Goal: Use online tool/utility: Utilize a website feature to perform a specific function

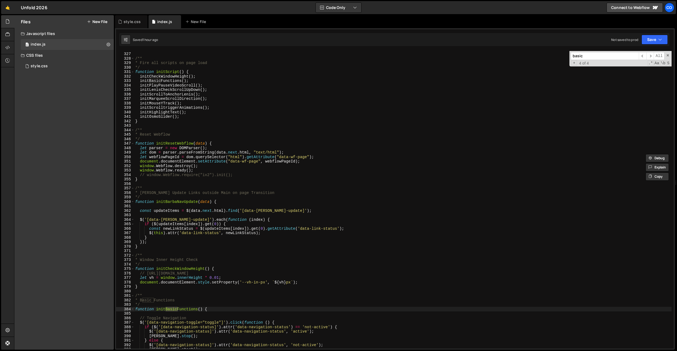
scroll to position [1456, 0]
click at [132, 18] on div "style.css" at bounding box center [131, 21] width 33 height 13
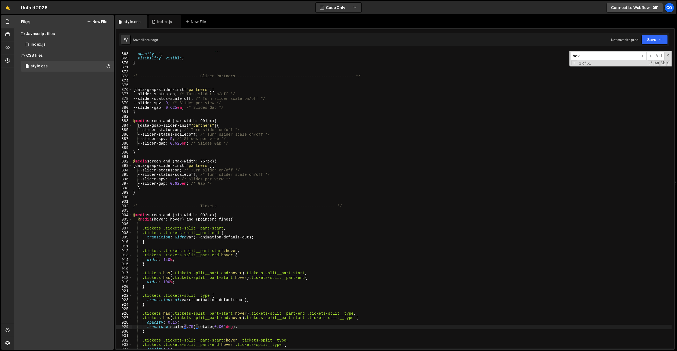
scroll to position [3866, 0]
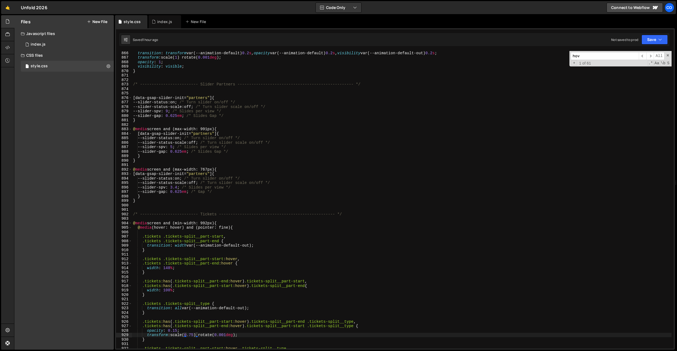
click at [184, 187] on div "transition : transform var(--animation-default) 0.2 s , opacity var(--animation…" at bounding box center [401, 204] width 539 height 306
click at [195, 136] on div "transition : transform var(--animation-default) 0.2 s , opacity var(--animation…" at bounding box center [401, 204] width 539 height 306
click at [198, 153] on div "transition : transform var(--animation-default) 0.2 s , opacity var(--animation…" at bounding box center [401, 204] width 539 height 306
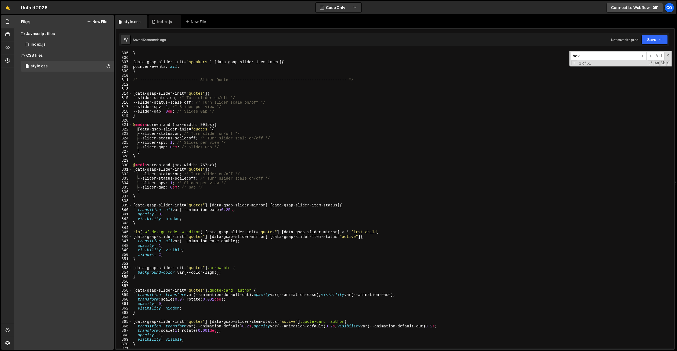
scroll to position [3593, 0]
click at [197, 156] on div "pointer-events : none ; } [ data-gsap-slider-init = " speakers " ] [ data-gsap-…" at bounding box center [401, 200] width 539 height 306
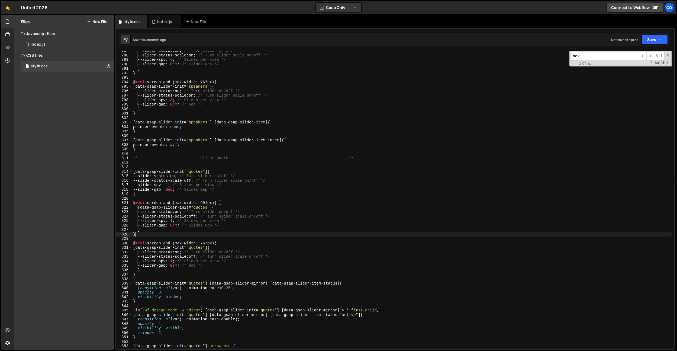
scroll to position [3469, 0]
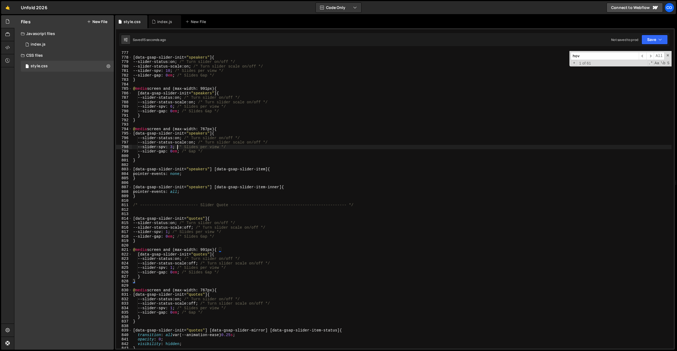
click at [178, 147] on div "[ data-gsap-slider-init = " speakers " ] { --slider-status : on ; /* Turn slide…" at bounding box center [401, 204] width 539 height 306
click at [299, 271] on div "[ data-gsap-slider-init = " speakers " ] { --slider-status : on ; /* Turn slide…" at bounding box center [401, 204] width 539 height 306
type textarea "--slider-gap: 0em; /* Slides Gap */"
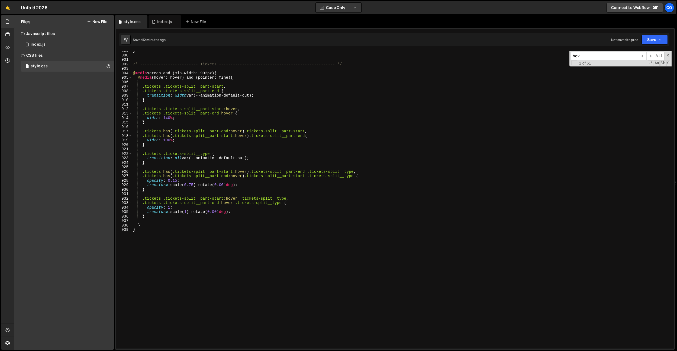
scroll to position [4013, 0]
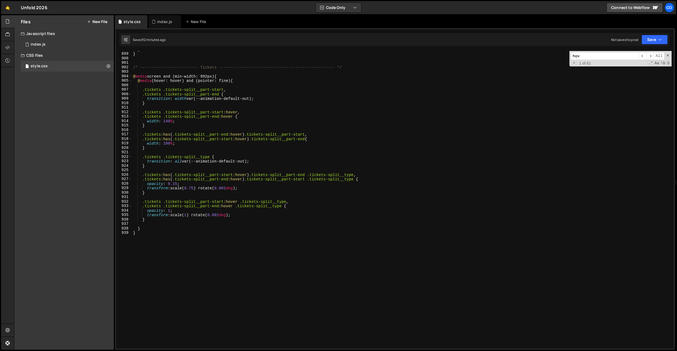
click at [186, 198] on div "} } /* ------------------------- Tickets --------------------------------------…" at bounding box center [401, 200] width 539 height 306
click at [176, 185] on div "} } /* ------------------------- Tickets --------------------------------------…" at bounding box center [401, 200] width 539 height 306
drag, startPoint x: 223, startPoint y: 163, endPoint x: 216, endPoint y: 167, distance: 8.1
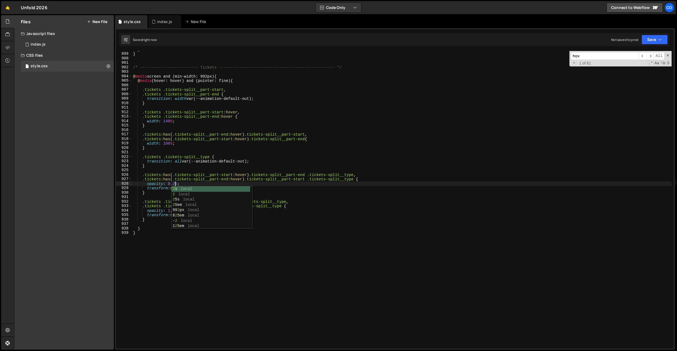
click at [223, 163] on div "} } /* ------------------------- Tickets --------------------------------------…" at bounding box center [401, 200] width 539 height 306
click at [192, 188] on div "} } /* ------------------------- Tickets --------------------------------------…" at bounding box center [401, 200] width 539 height 306
click at [184, 186] on div "} } /* ------------------------- Tickets --------------------------------------…" at bounding box center [401, 200] width 539 height 306
click at [184, 187] on div "} } /* ------------------------- Tickets --------------------------------------…" at bounding box center [401, 200] width 539 height 306
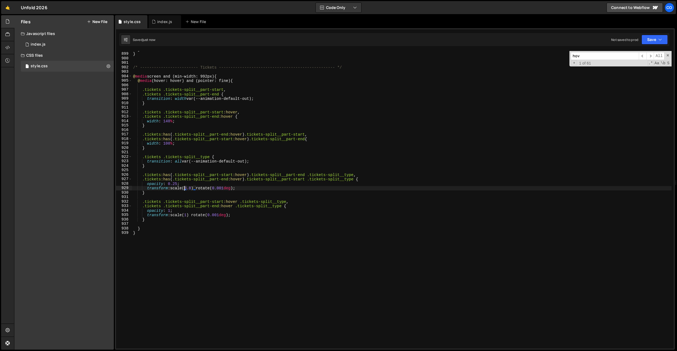
scroll to position [0, 4]
click at [196, 189] on div "} } /* ------------------------- Tickets --------------------------------------…" at bounding box center [401, 200] width 539 height 306
drag, startPoint x: 177, startPoint y: 134, endPoint x: 169, endPoint y: 123, distance: 13.5
click at [177, 134] on div "} } /* ------------------------- Tickets --------------------------------------…" at bounding box center [401, 200] width 539 height 306
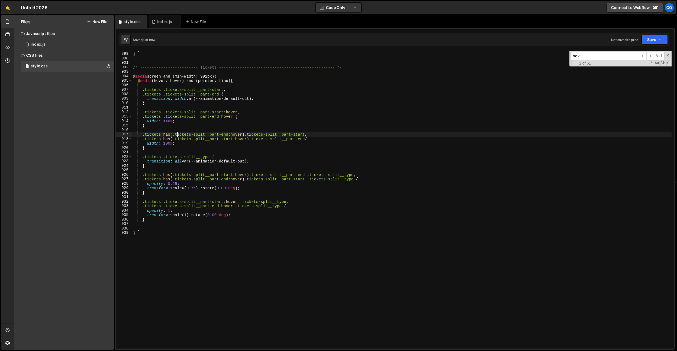
click at [168, 121] on div "} } /* ------------------------- Tickets --------------------------------------…" at bounding box center [401, 200] width 539 height 306
drag, startPoint x: 216, startPoint y: 259, endPoint x: 201, endPoint y: 219, distance: 43.3
click at [215, 259] on div "} } /* ------------------------- Tickets --------------------------------------…" at bounding box center [401, 200] width 539 height 306
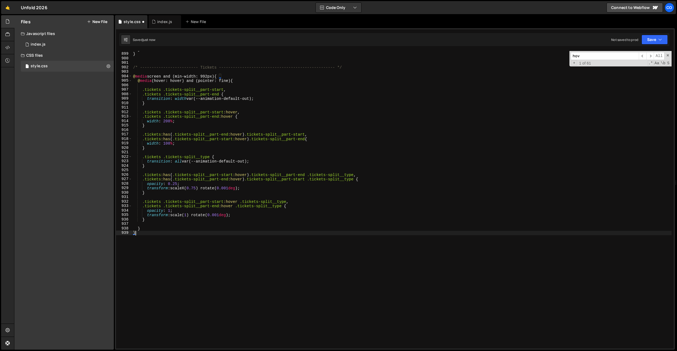
click at [194, 187] on div "} } /* ------------------------- Tickets --------------------------------------…" at bounding box center [401, 200] width 539 height 306
click at [176, 184] on div "} } /* ------------------------- Tickets --------------------------------------…" at bounding box center [401, 200] width 539 height 306
click at [187, 188] on div "} } /* ------------------------- Tickets --------------------------------------…" at bounding box center [401, 200] width 539 height 306
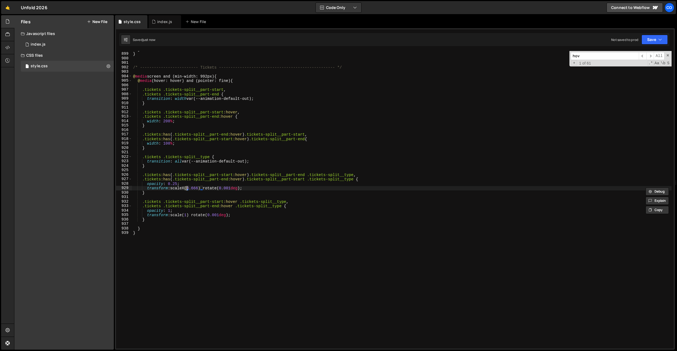
click at [176, 184] on div "} } /* ------------------------- Tickets --------------------------------------…" at bounding box center [401, 200] width 539 height 306
click at [199, 174] on div "} } /* ------------------------- Tickets --------------------------------------…" at bounding box center [401, 200] width 539 height 306
click at [248, 188] on div "} } /* ------------------------- Tickets --------------------------------------…" at bounding box center [401, 200] width 539 height 306
type textarea "transform: scaleX(0.666) rotate(0.001deg);"
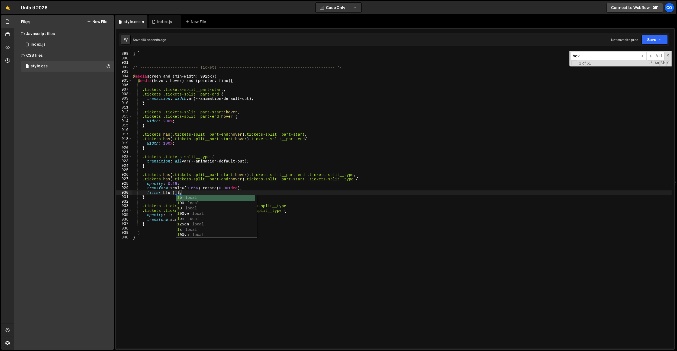
scroll to position [0, 3]
click at [181, 192] on div "} } /* ------------------------- Tickets --------------------------------------…" at bounding box center [401, 200] width 539 height 306
drag, startPoint x: 204, startPoint y: 193, endPoint x: 276, endPoint y: 189, distance: 72.7
click at [276, 189] on div "} } /* ------------------------- Tickets --------------------------------------…" at bounding box center [401, 200] width 539 height 306
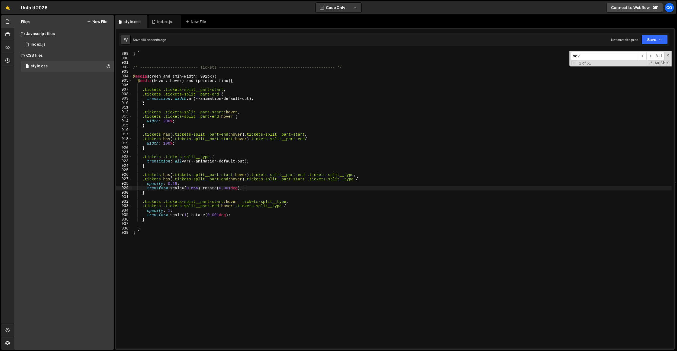
click at [167, 120] on div "} } /* ------------------------- Tickets --------------------------------------…" at bounding box center [401, 200] width 539 height 306
drag, startPoint x: 249, startPoint y: 234, endPoint x: 208, endPoint y: 206, distance: 49.1
click at [248, 234] on div "} } /* ------------------------- Tickets --------------------------------------…" at bounding box center [401, 200] width 539 height 306
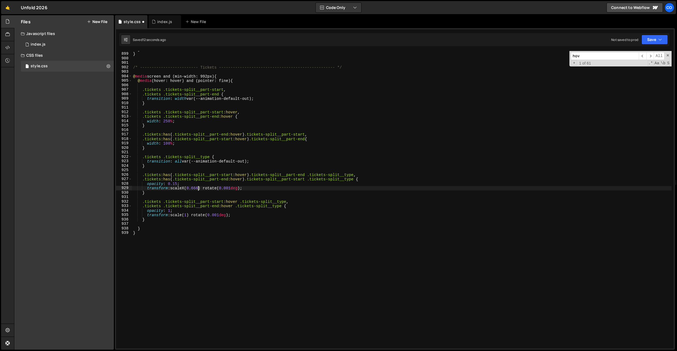
click at [197, 189] on div "} } /* ------------------------- Tickets --------------------------------------…" at bounding box center [401, 200] width 539 height 306
click at [165, 122] on div "} } /* ------------------------- Tickets --------------------------------------…" at bounding box center [401, 200] width 539 height 306
click at [200, 236] on div "} } /* ------------------------- Tickets --------------------------------------…" at bounding box center [401, 200] width 539 height 306
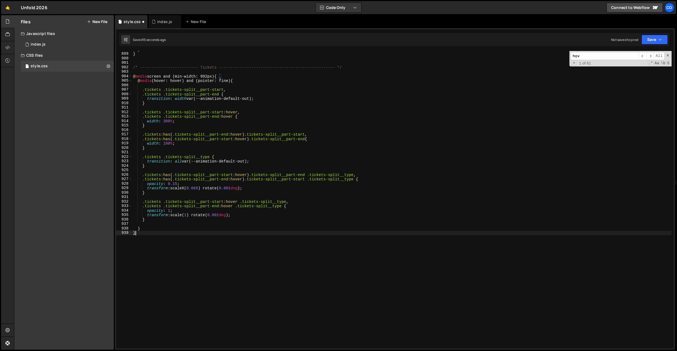
click at [199, 186] on div "} } /* ------------------------- Tickets --------------------------------------…" at bounding box center [401, 200] width 539 height 306
type textarea "width: 200%;"
